Goal: Task Accomplishment & Management: Manage account settings

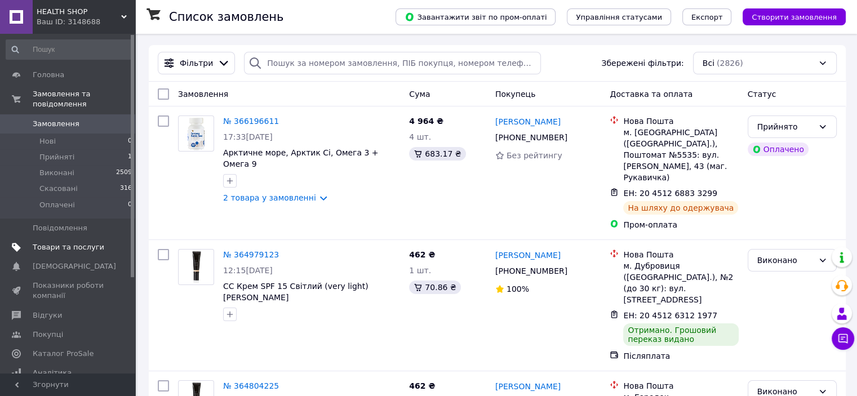
click at [79, 242] on span "Товари та послуги" at bounding box center [69, 247] width 72 height 10
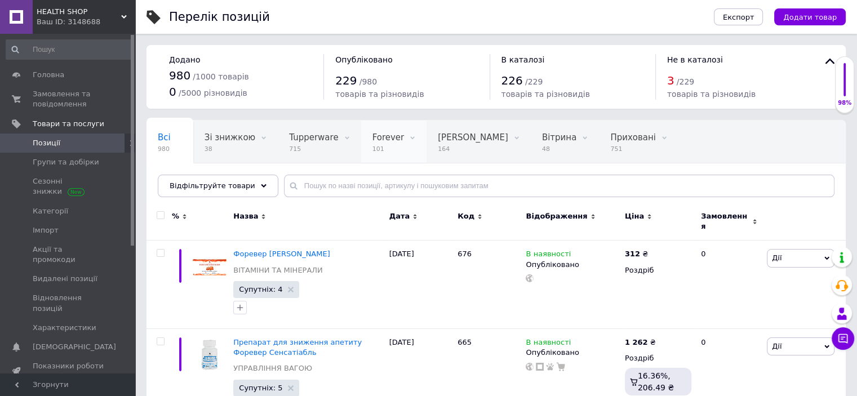
click at [372, 146] on span "101" at bounding box center [388, 149] width 32 height 8
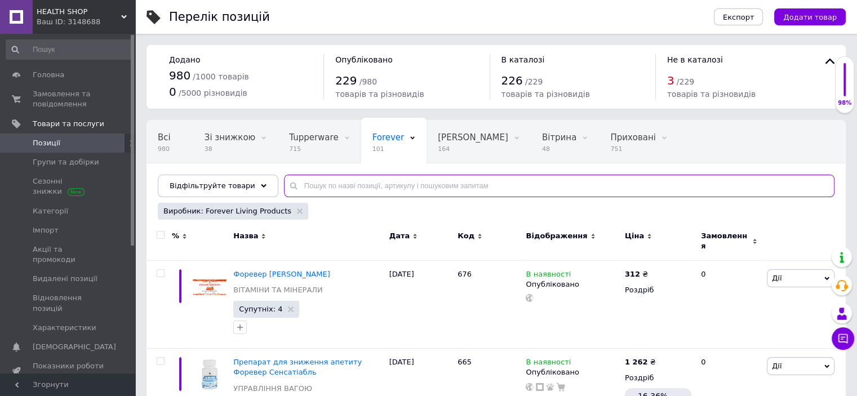
click at [339, 184] on input "text" at bounding box center [559, 186] width 550 height 23
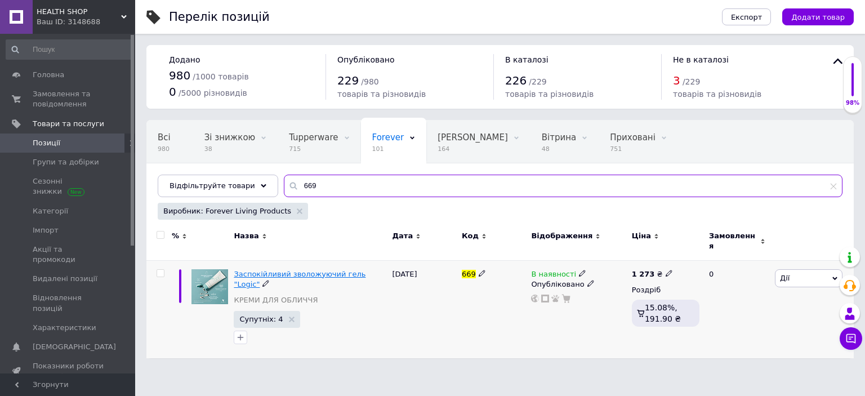
type input "669"
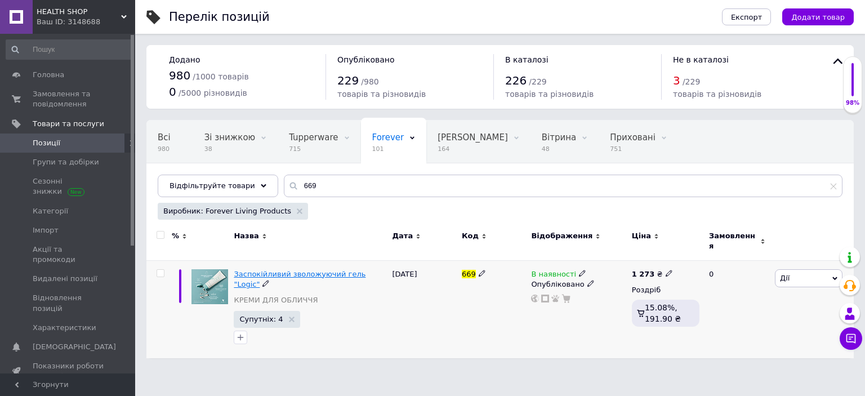
click at [308, 270] on span "Заспокійливий зволожуючий гель "Logic"" at bounding box center [300, 279] width 132 height 19
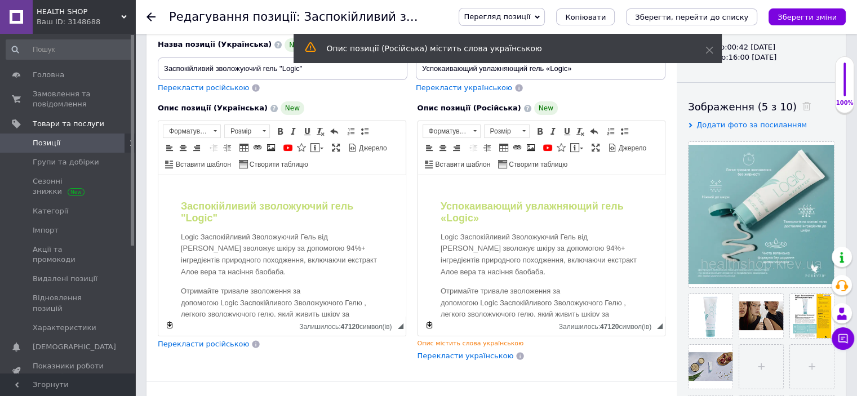
scroll to position [126, 0]
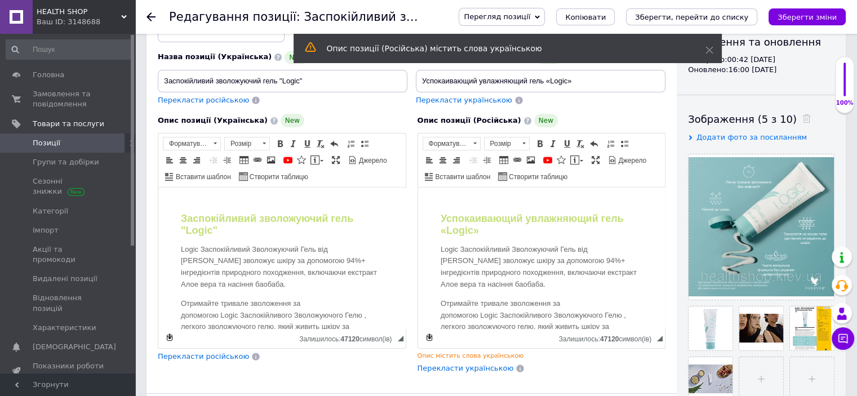
click at [735, 137] on span "Додати фото за посиланням" at bounding box center [751, 137] width 110 height 8
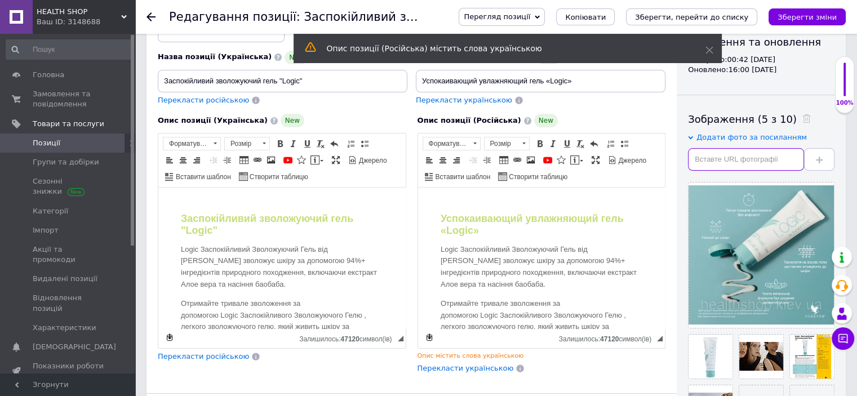
click at [709, 163] on input "text" at bounding box center [746, 159] width 116 height 23
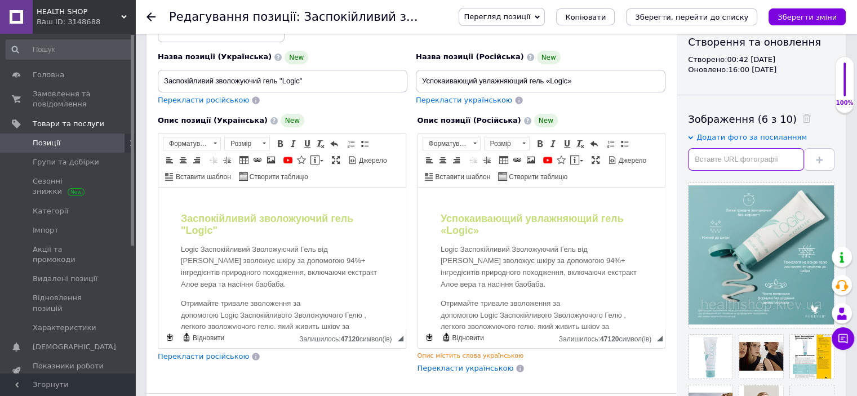
click at [756, 162] on input "text" at bounding box center [746, 159] width 116 height 23
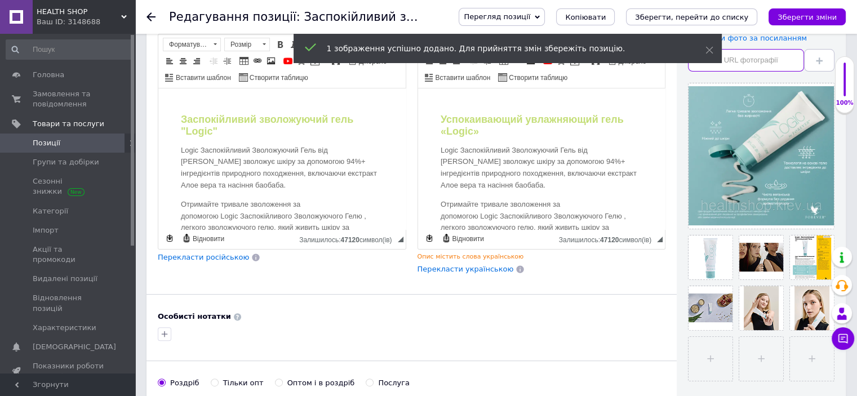
scroll to position [228, 0]
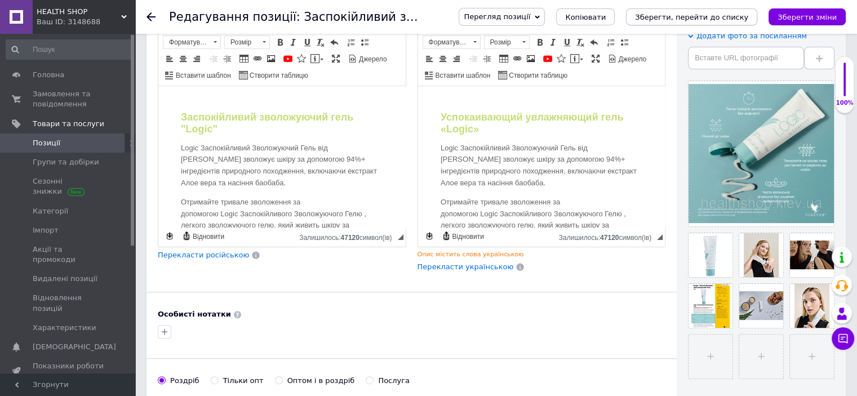
click at [688, 15] on icon "Зберегти, перейти до списку" at bounding box center [691, 17] width 113 height 8
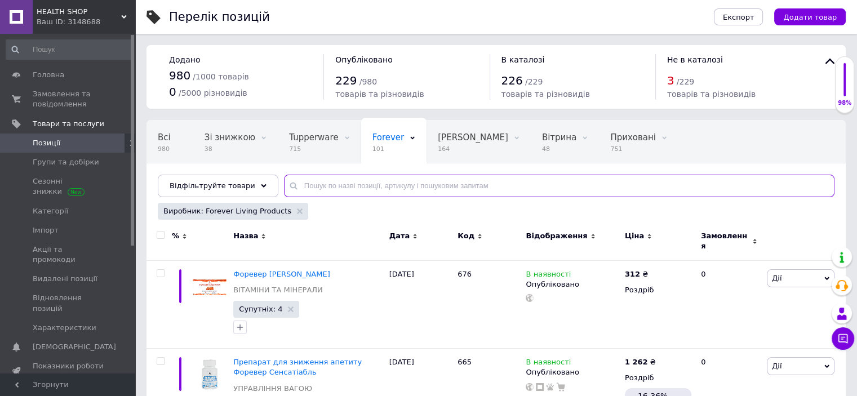
click at [316, 186] on input "text" at bounding box center [559, 186] width 550 height 23
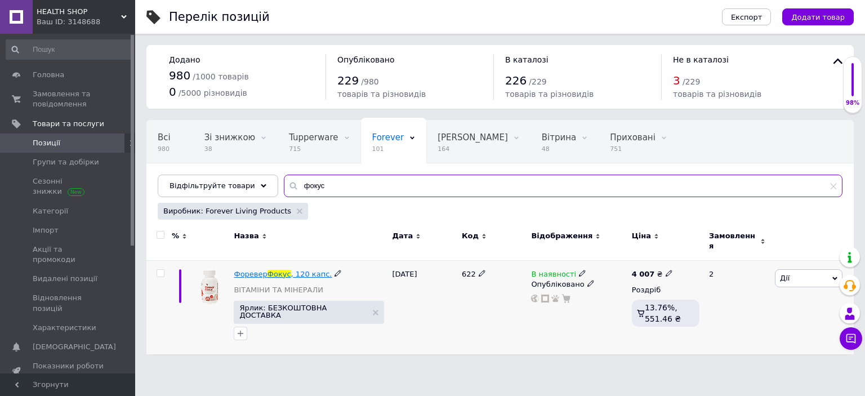
type input "фокус"
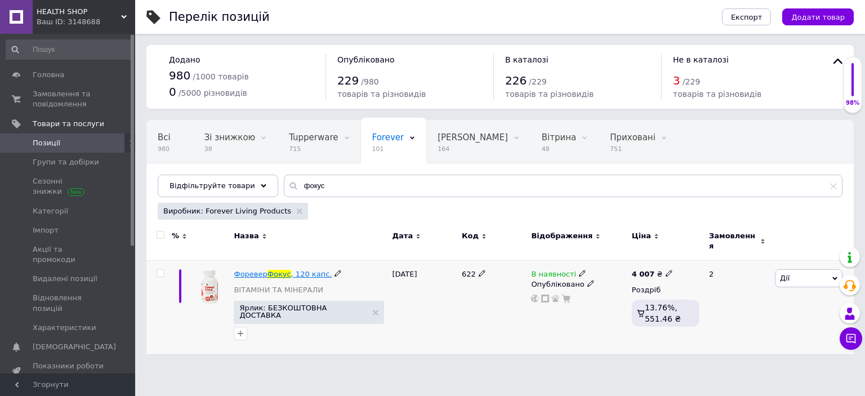
click at [250, 270] on span "Форевер" at bounding box center [250, 274] width 33 height 8
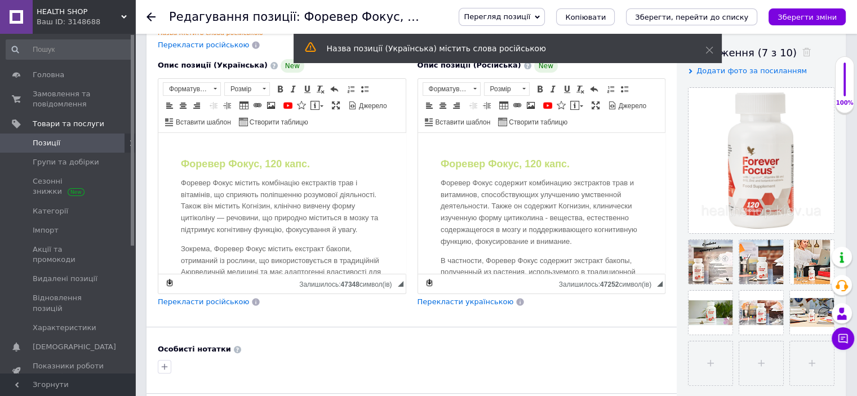
scroll to position [195, 0]
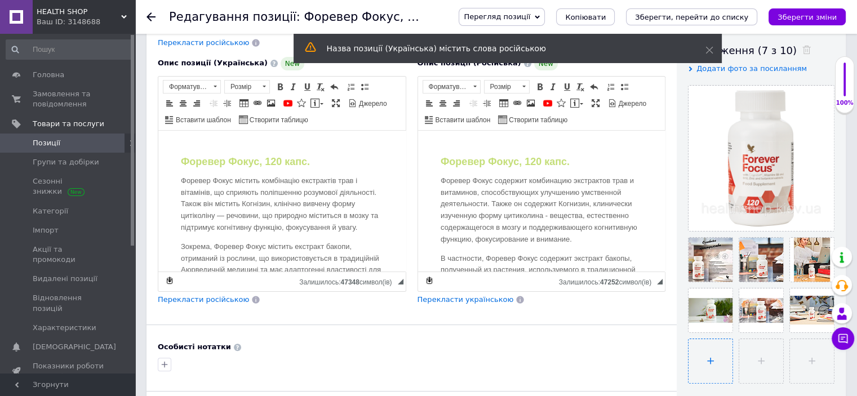
click at [712, 357] on input "file" at bounding box center [710, 361] width 44 height 44
